Goal: Transaction & Acquisition: Obtain resource

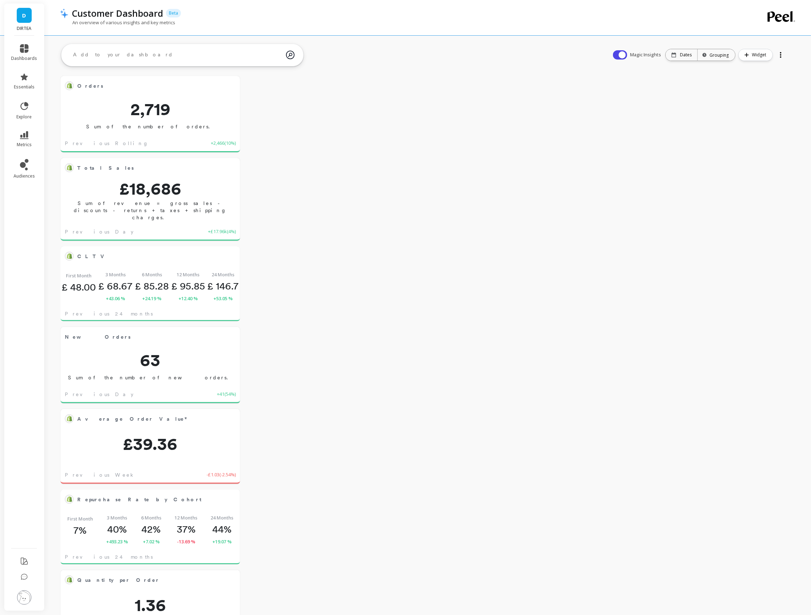
scroll to position [196, 164]
click at [28, 51] on icon at bounding box center [24, 48] width 9 height 9
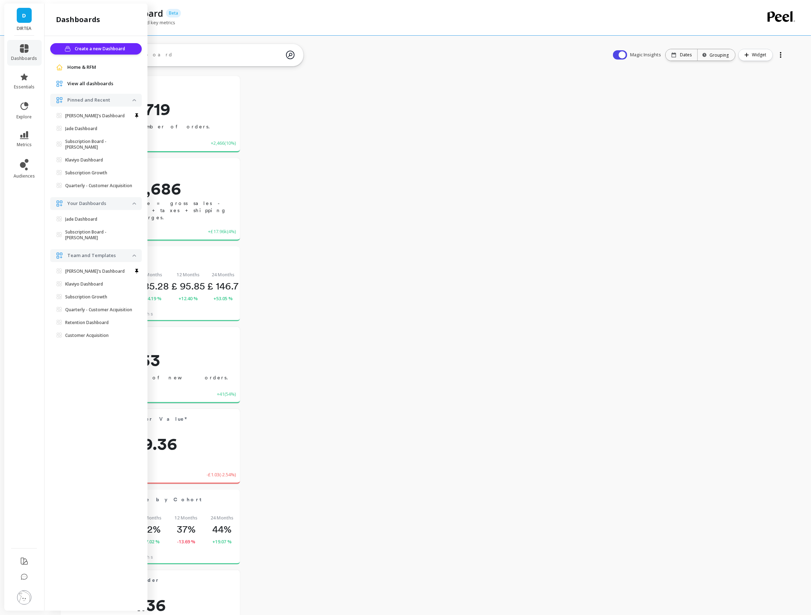
click at [87, 84] on span "View all dashboards" at bounding box center [90, 83] width 46 height 7
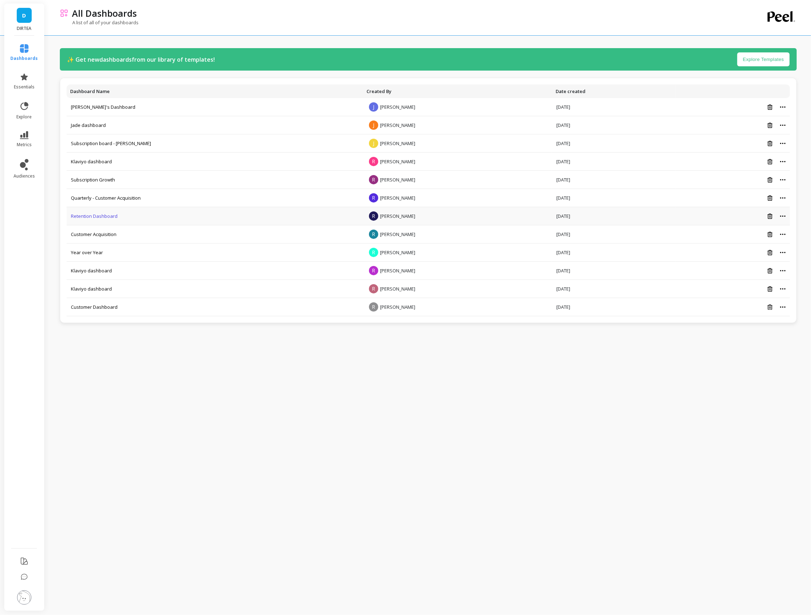
click at [93, 215] on link "Retention Dashboard" at bounding box center [94, 216] width 47 height 6
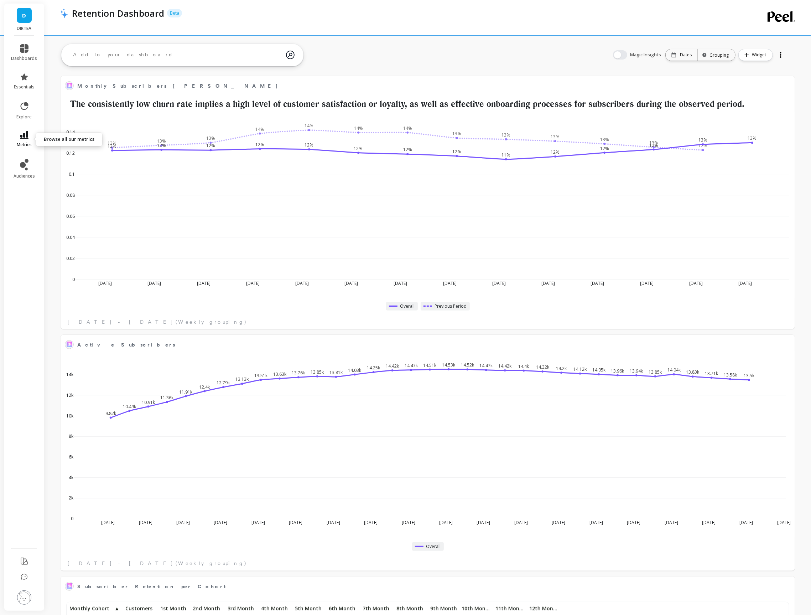
click at [29, 142] on span "metrics" at bounding box center [24, 145] width 15 height 6
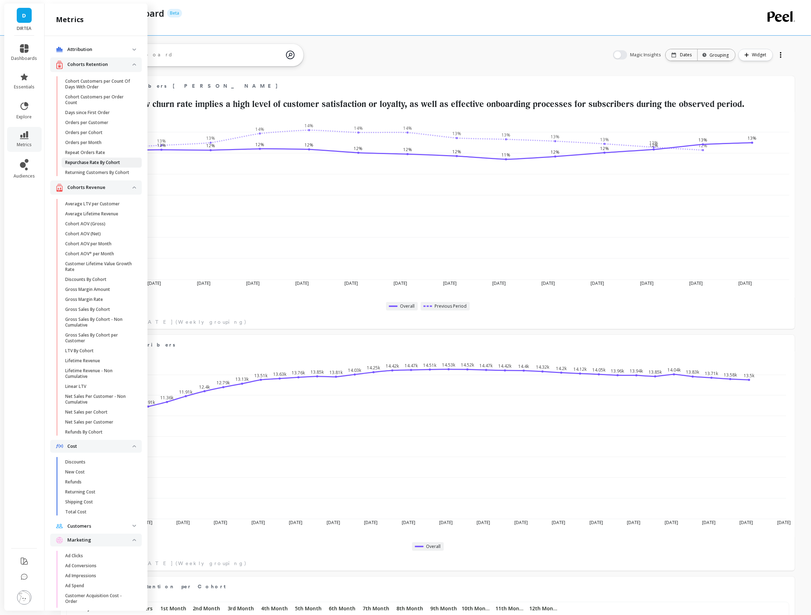
click at [108, 160] on p "Repurchase Rate By Cohort" at bounding box center [92, 163] width 55 height 6
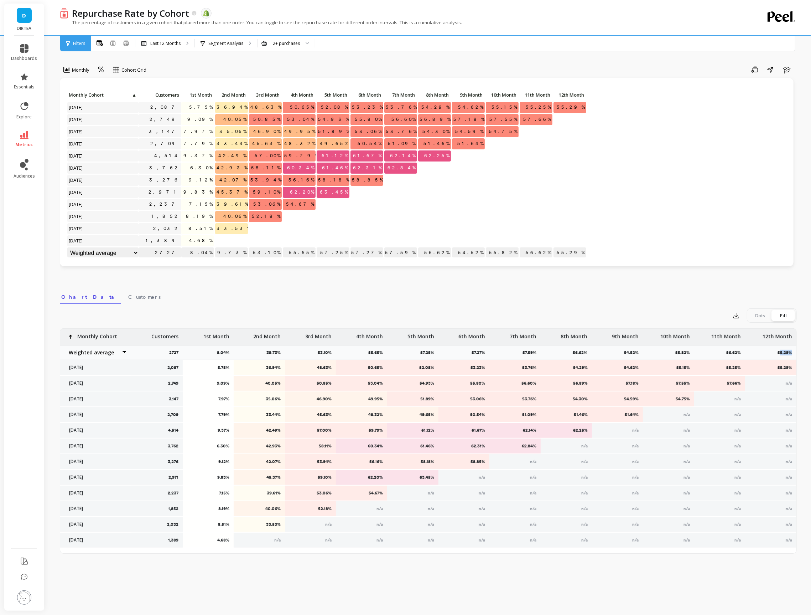
drag, startPoint x: 780, startPoint y: 351, endPoint x: 798, endPoint y: 351, distance: 18.5
click at [798, 351] on div "Repurchase Rate by Cohort The data you are viewing comes from: Shopify The perc…" at bounding box center [429, 307] width 763 height 615
click at [765, 311] on div "Dots" at bounding box center [761, 315] width 24 height 11
click at [0, 0] on input "Dots Fill" at bounding box center [0, 0] width 0 height 0
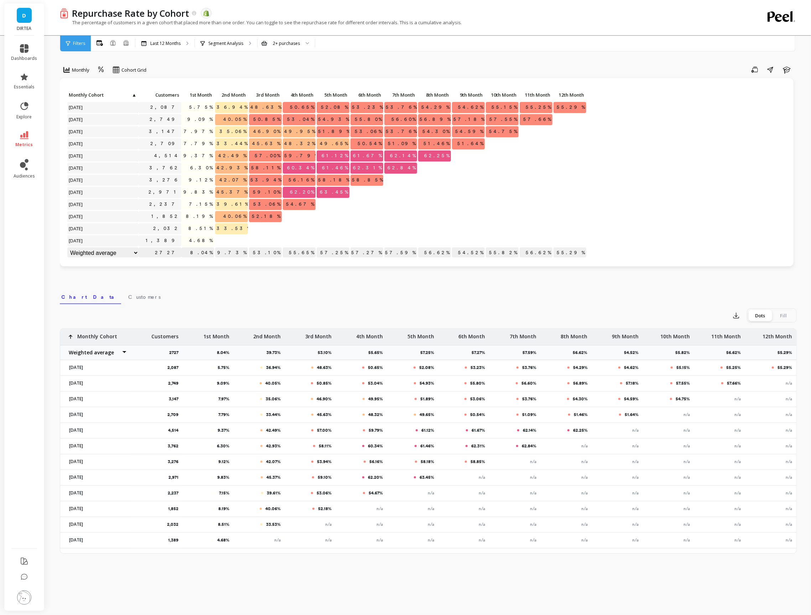
click at [778, 312] on div "Fill" at bounding box center [784, 315] width 24 height 11
click at [0, 0] on input "Dots Fill" at bounding box center [0, 0] width 0 height 0
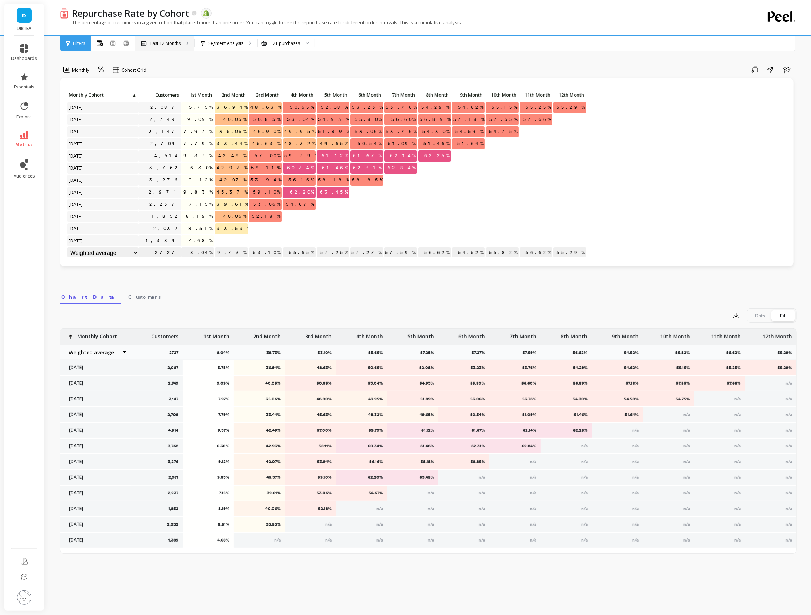
click at [169, 41] on p "Last 12 Months" at bounding box center [165, 44] width 30 height 6
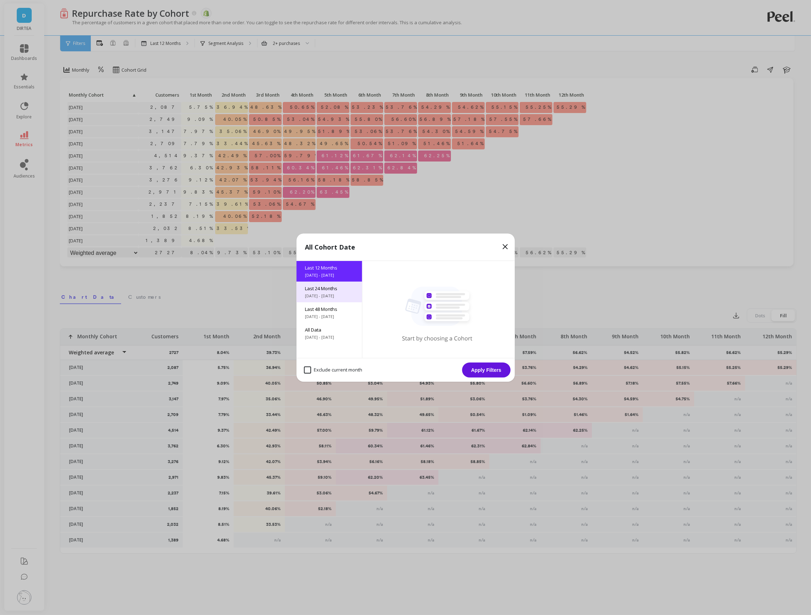
click at [327, 291] on div "Last 24 Months [DATE] - [DATE]" at bounding box center [329, 291] width 66 height 21
click at [497, 371] on button "Apply Filters" at bounding box center [486, 369] width 48 height 15
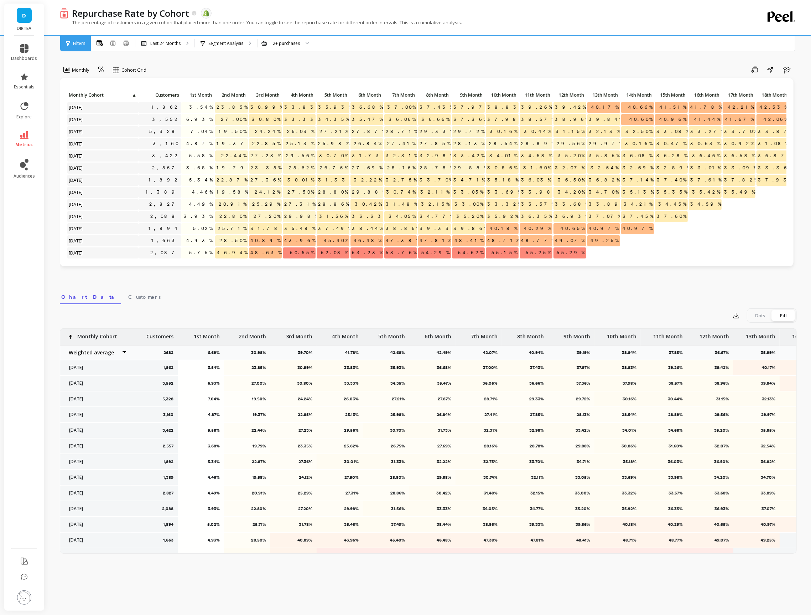
click at [655, 457] on div "36.03%" at bounding box center [664, 461] width 46 height 15
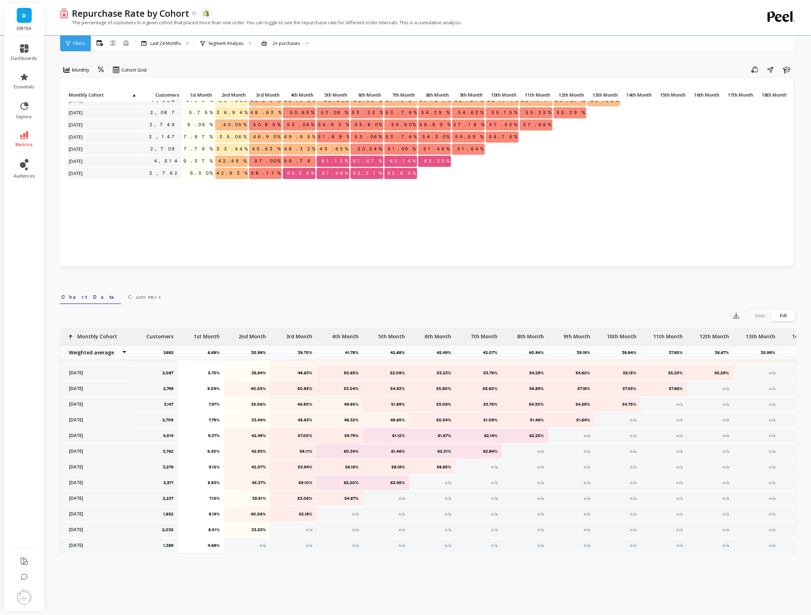
scroll to position [146, 0]
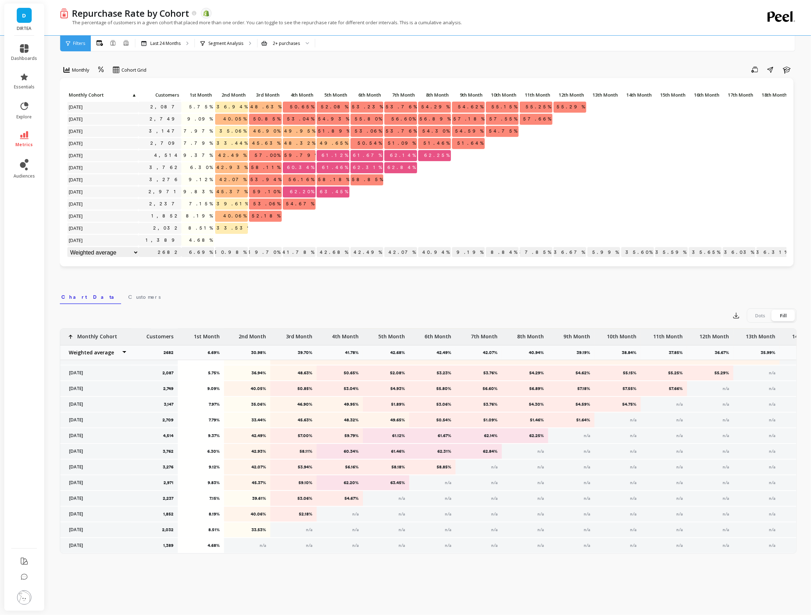
click at [204, 92] on span "1st Month" at bounding box center [197, 95] width 29 height 6
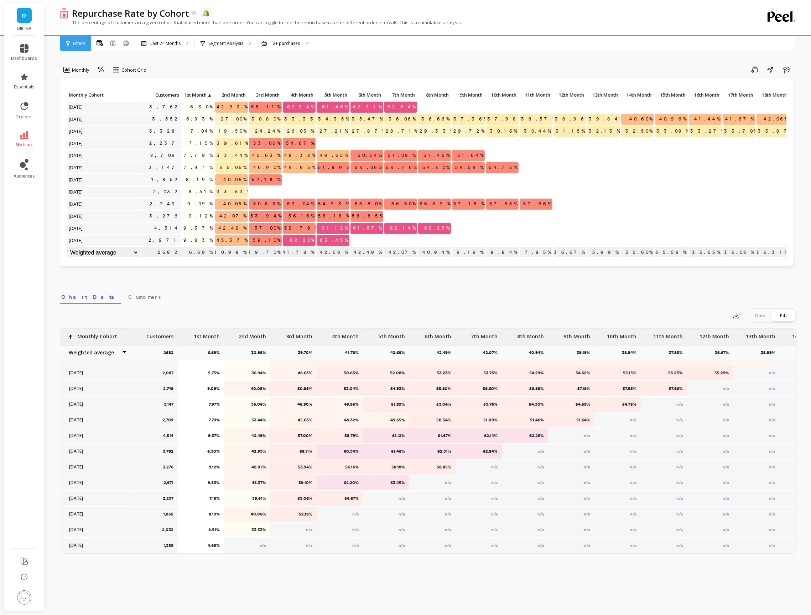
click at [201, 93] on span "1st Month" at bounding box center [195, 95] width 24 height 6
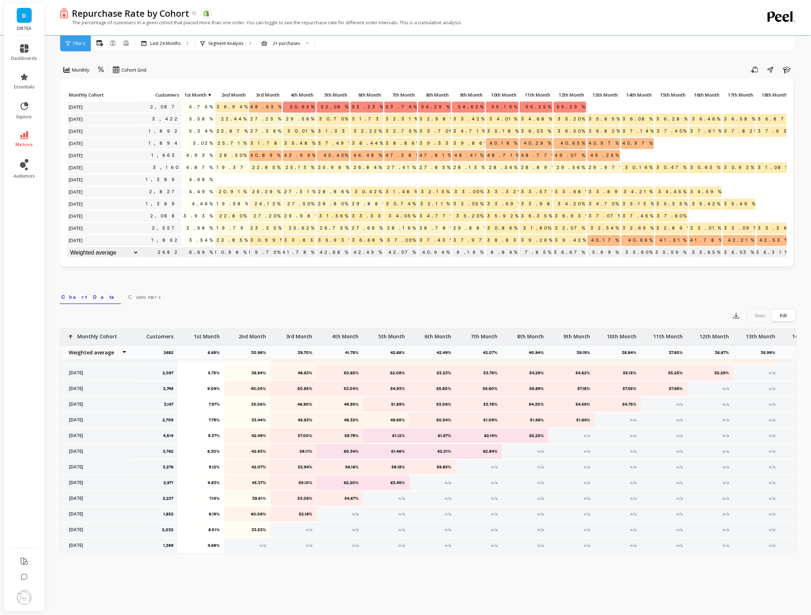
click at [201, 93] on span "1st Month" at bounding box center [195, 95] width 24 height 6
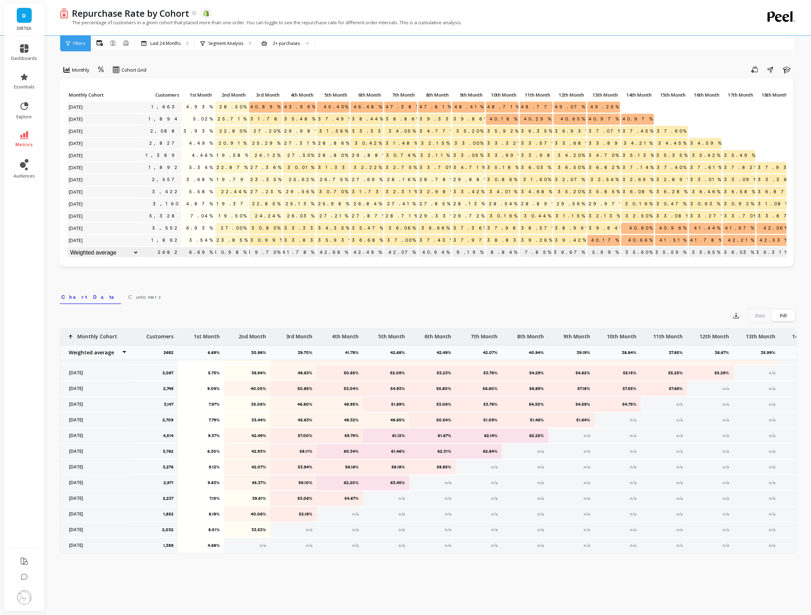
scroll to position [0, 0]
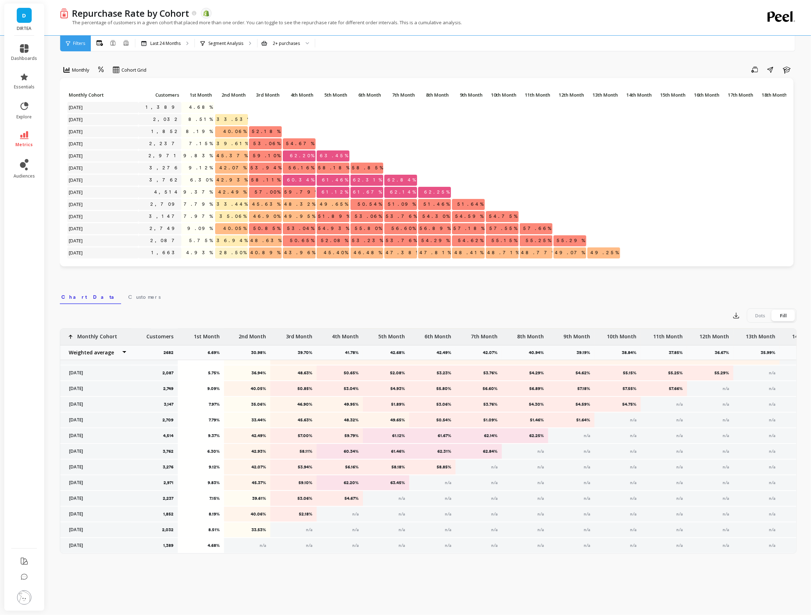
click at [201, 92] on span "1st Month" at bounding box center [197, 95] width 29 height 6
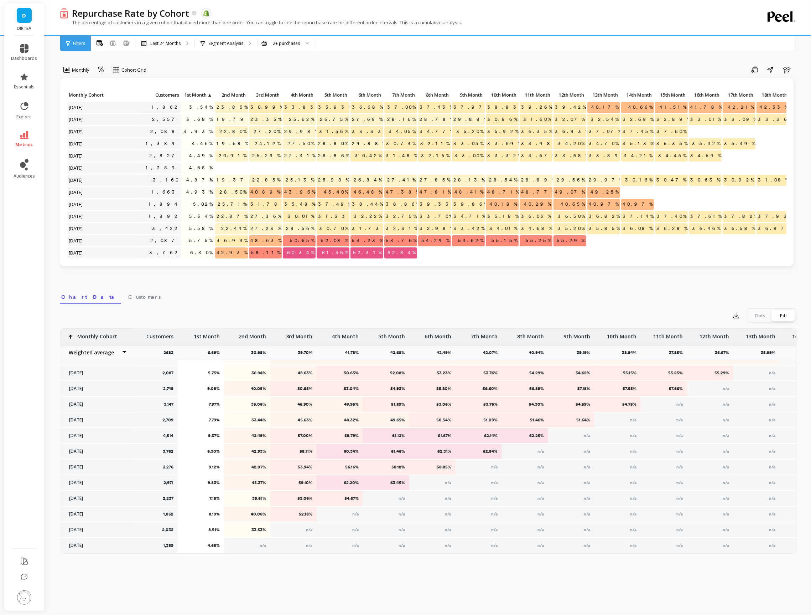
click at [92, 94] on span "Monthly Cohort" at bounding box center [103, 95] width 68 height 6
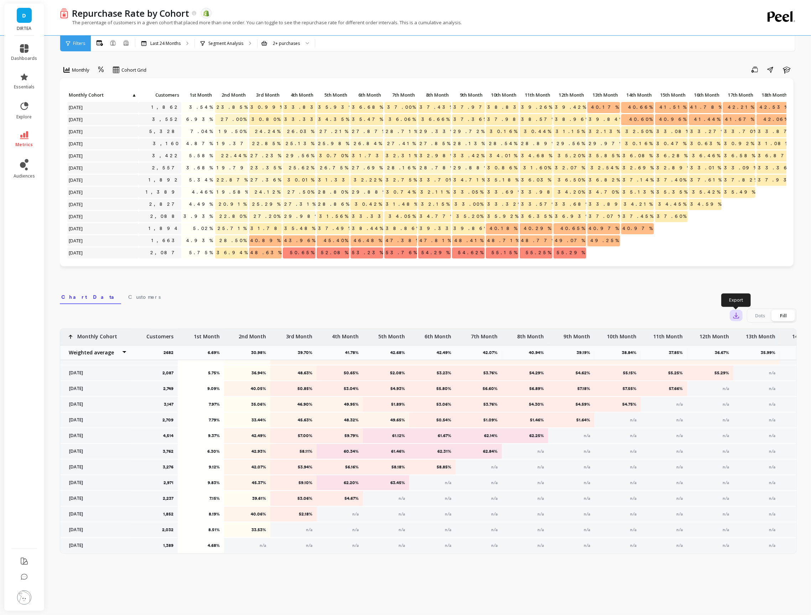
click at [736, 317] on icon "button" at bounding box center [736, 315] width 7 height 7
click at [751, 334] on span "CSV" at bounding box center [750, 334] width 10 height 7
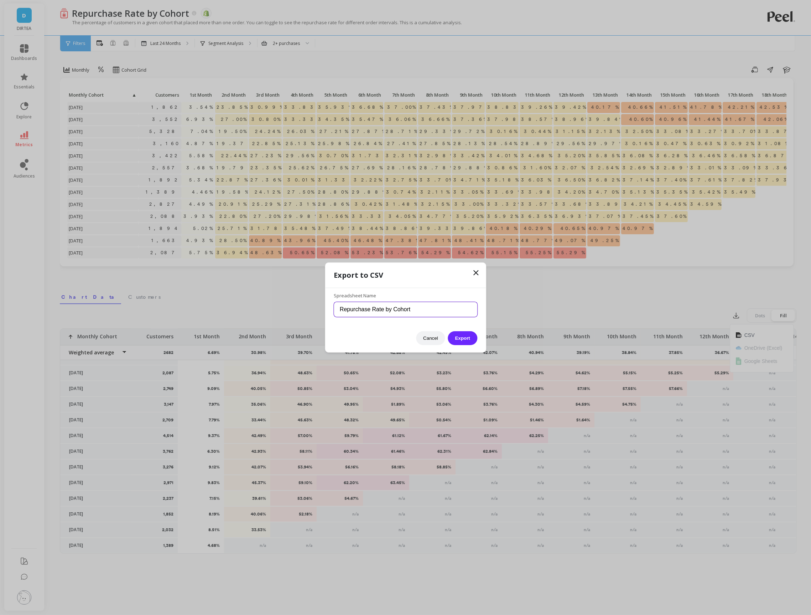
click at [428, 309] on input "Repurchase Rate by Cohort" at bounding box center [406, 309] width 144 height 15
drag, startPoint x: 413, startPoint y: 312, endPoint x: 472, endPoint y: 312, distance: 58.4
click at [472, 312] on input "Repurchase Rate by Cohort past 24 mon" at bounding box center [406, 309] width 144 height 15
type input "Repurchase Rate by Cohort Sep [DATE]"
click at [457, 336] on button "Export" at bounding box center [462, 338] width 29 height 14
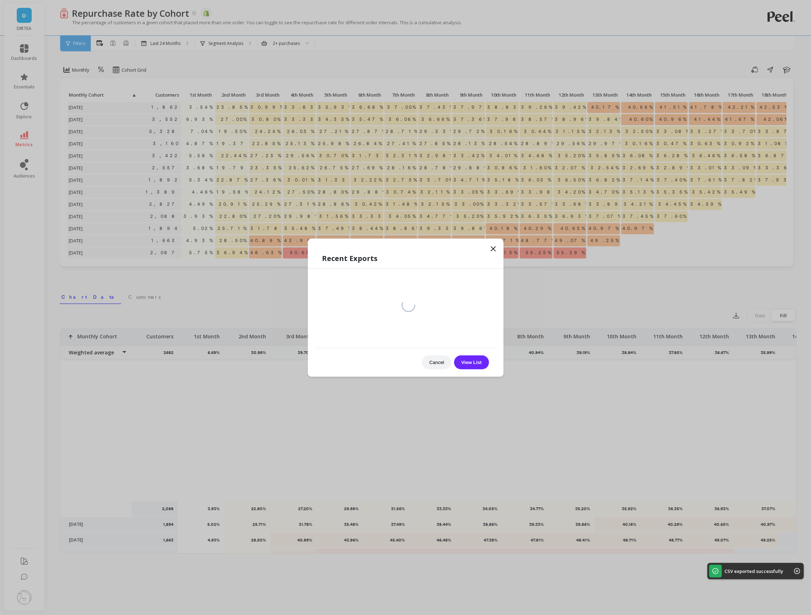
scroll to position [183, 0]
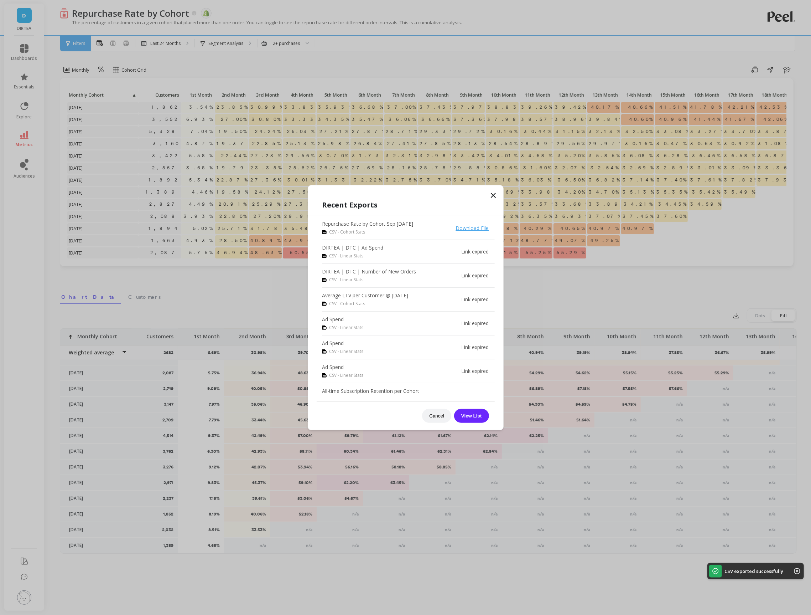
click at [495, 195] on icon at bounding box center [493, 195] width 9 height 9
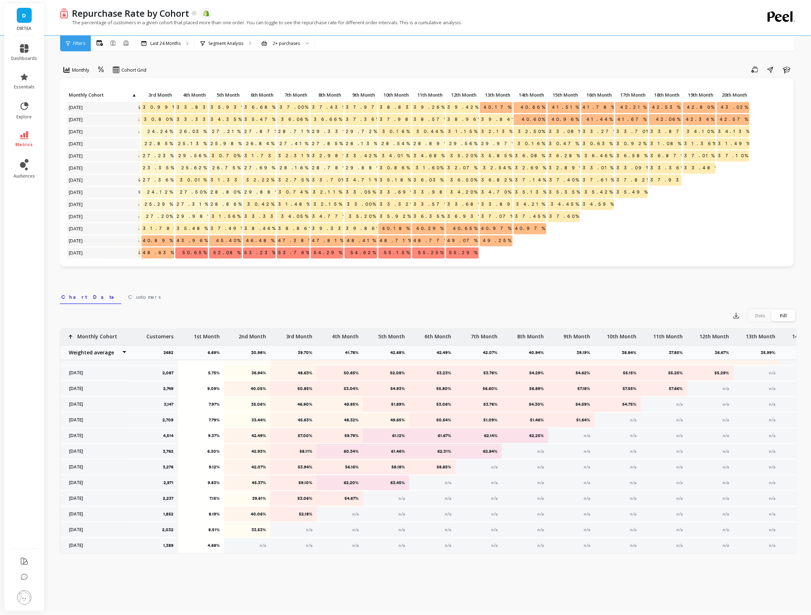
scroll to position [0, 0]
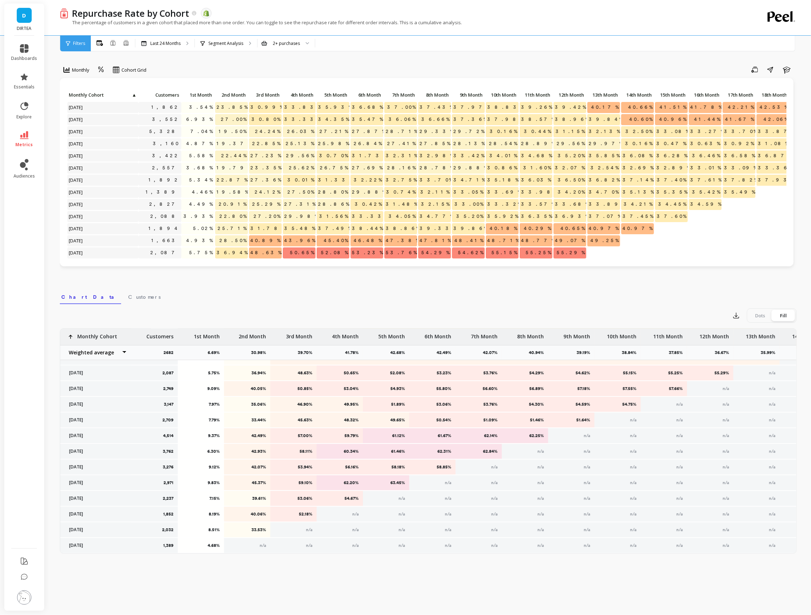
click at [29, 134] on link "metrics" at bounding box center [24, 139] width 26 height 16
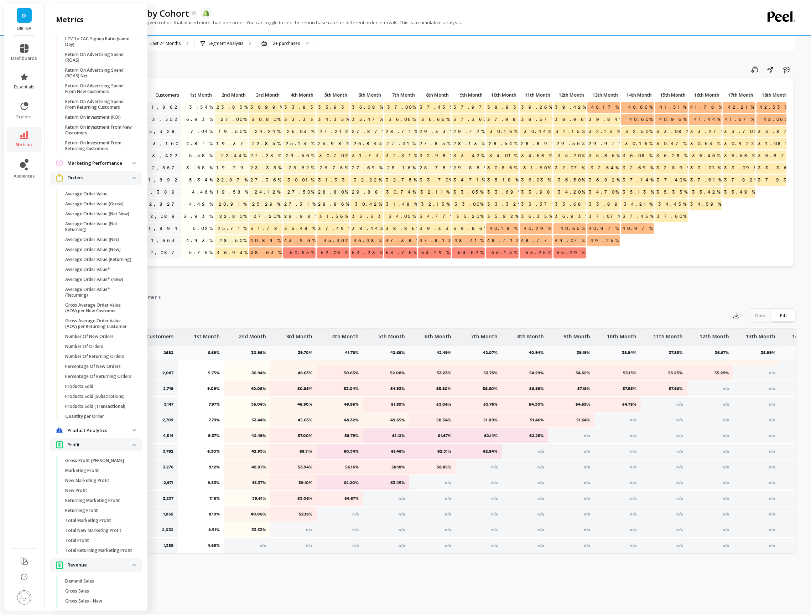
scroll to position [589, 0]
click at [134, 161] on img at bounding box center [135, 162] width 4 height 2
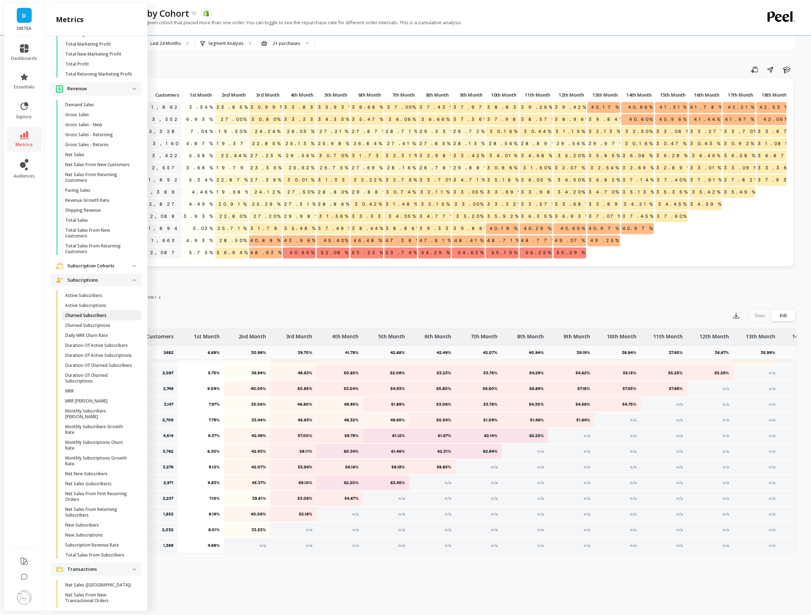
scroll to position [1357, 0]
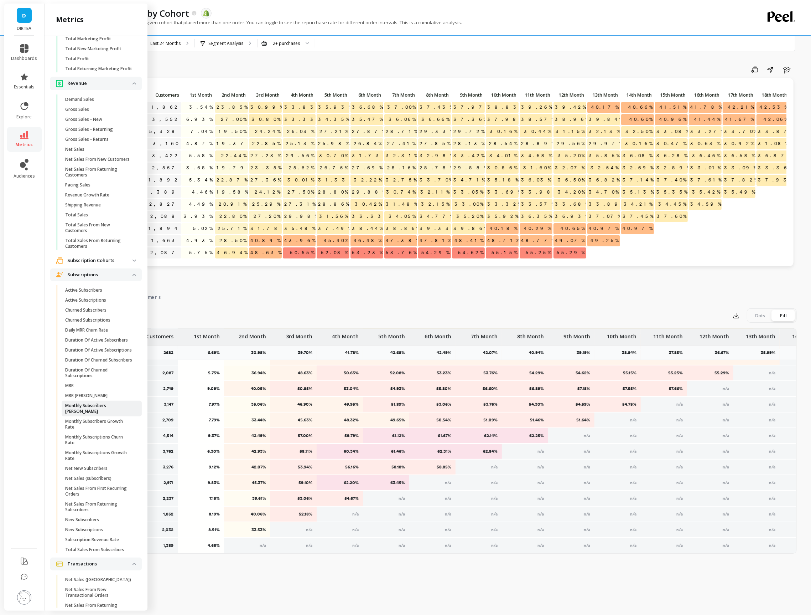
click at [92, 407] on p "Monthly Subscribers [PERSON_NAME]" at bounding box center [99, 408] width 68 height 11
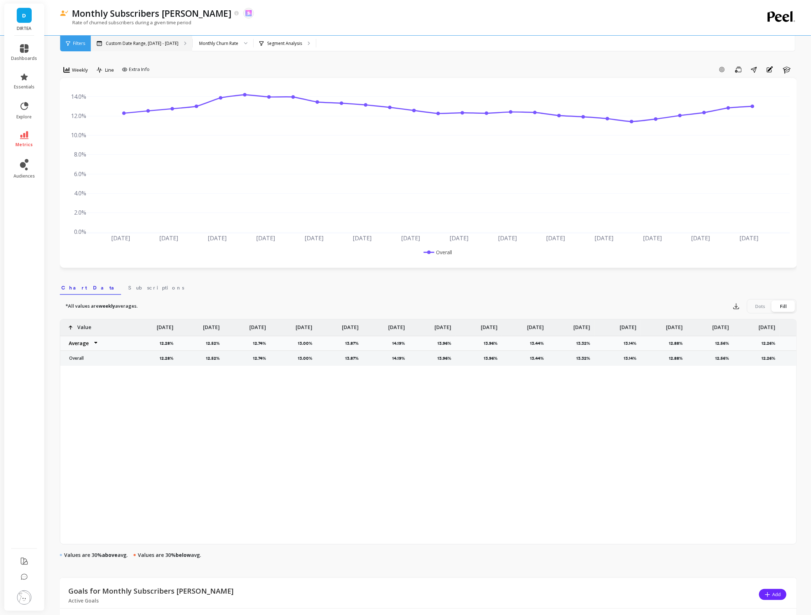
click at [155, 47] on div "Custom Date Range, [DATE] - [DATE]" at bounding box center [142, 44] width 102 height 16
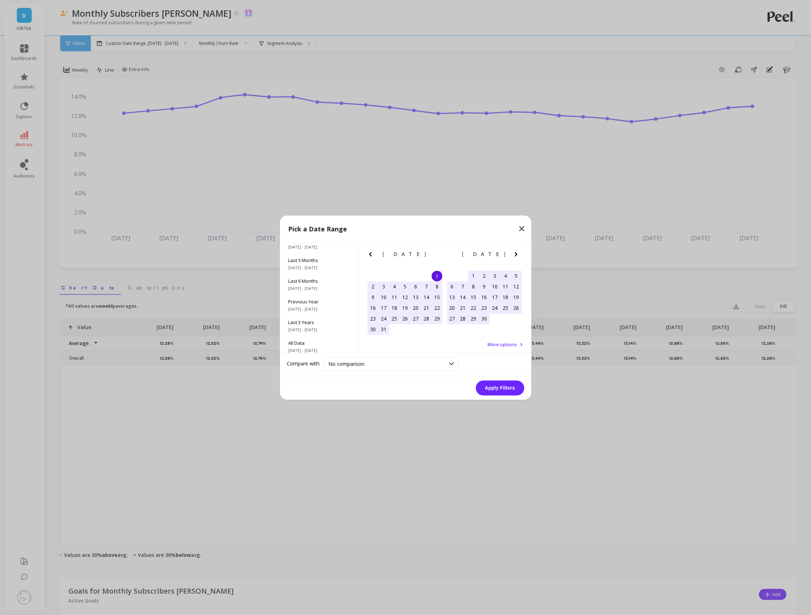
scroll to position [96, 0]
click at [310, 303] on span "[DATE] - [DATE]" at bounding box center [319, 306] width 61 height 6
click at [501, 389] on button "Apply Filters" at bounding box center [500, 387] width 48 height 15
